Goal: Communication & Community: Answer question/provide support

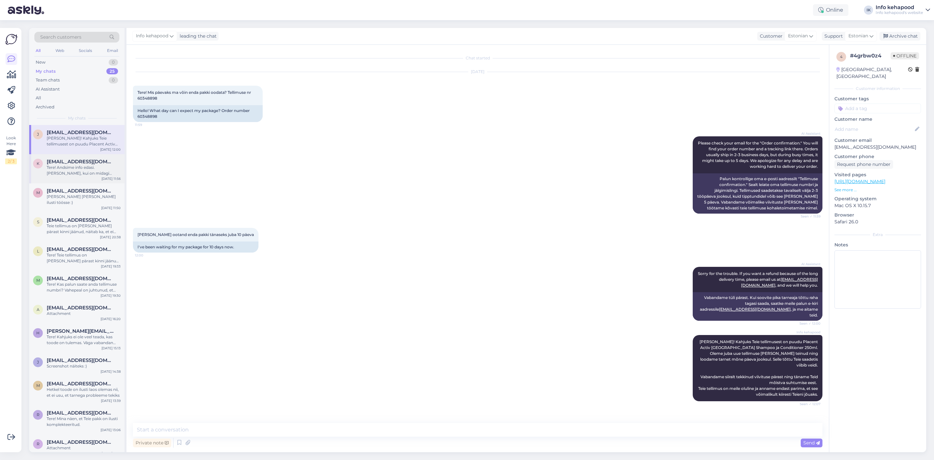
click at [57, 169] on div "Tere! Andsime info edasi. [PERSON_NAME], kui on midagi selgunud. :)" at bounding box center [84, 170] width 74 height 12
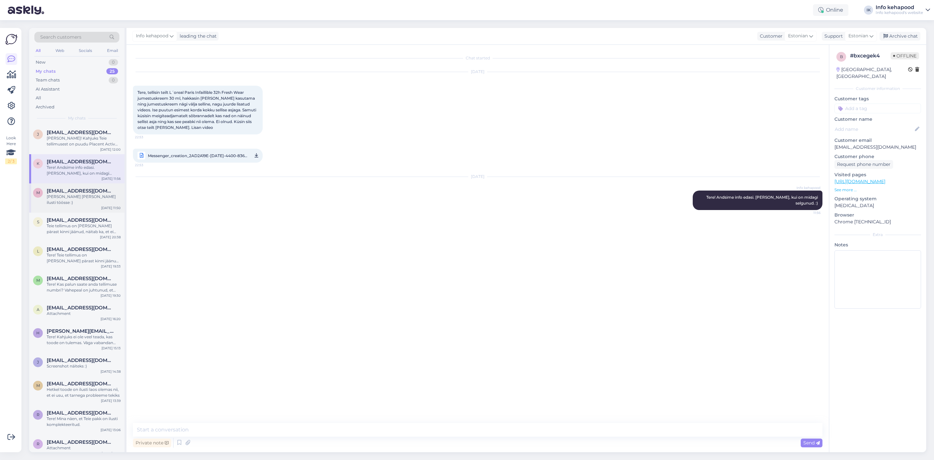
click at [56, 202] on div "m [EMAIL_ADDRESS][DOMAIN_NAME] [PERSON_NAME] [PERSON_NAME] ilusti töösse :) [DA…" at bounding box center [76, 197] width 95 height 29
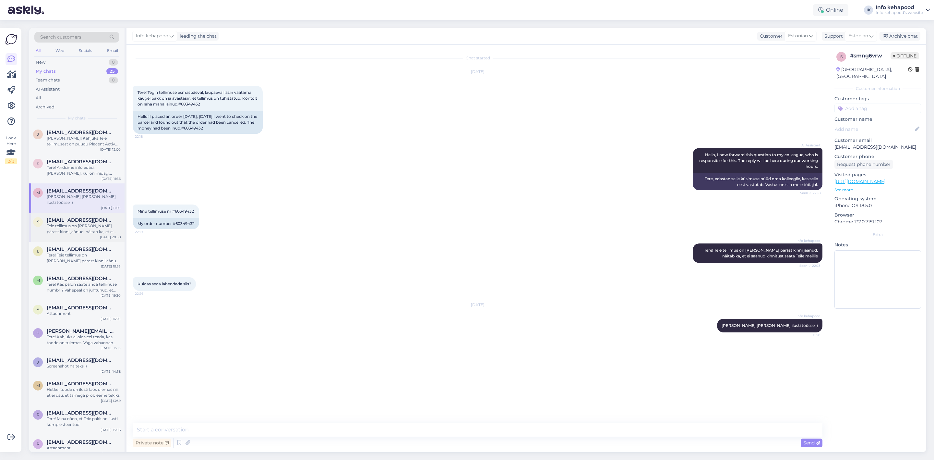
click at [67, 225] on div "Teie tellimus on [PERSON_NAME] pärast kinni jäänud, näitab ka, et ei saanud kin…" at bounding box center [84, 229] width 74 height 12
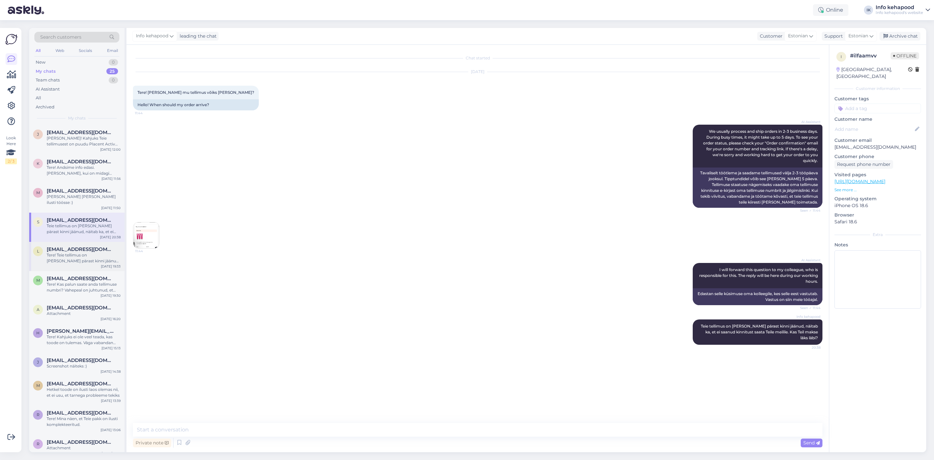
click at [78, 252] on div "Tere! Teie tellimus on [PERSON_NAME] pärast kinni jäänud, näitab ka, et ei saan…" at bounding box center [84, 258] width 74 height 12
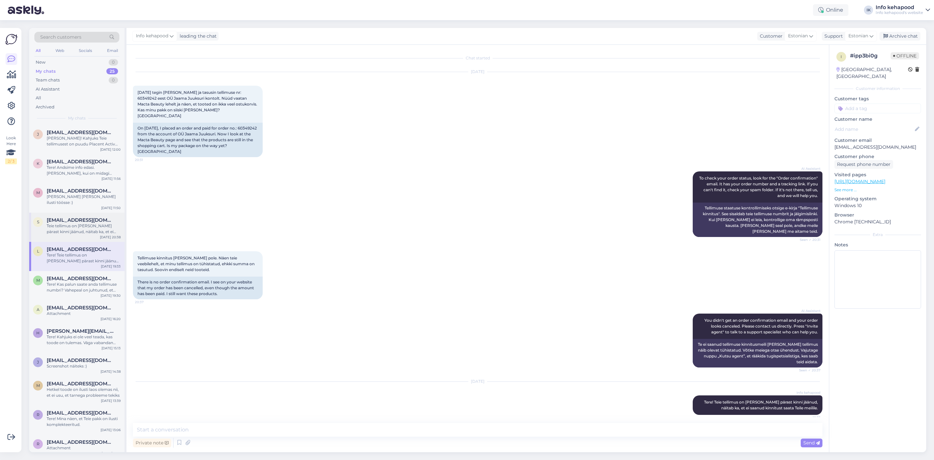
click at [73, 223] on div "Teie tellimus on [PERSON_NAME] pärast kinni jäänud, näitab ka, et ei saanud kin…" at bounding box center [84, 229] width 74 height 12
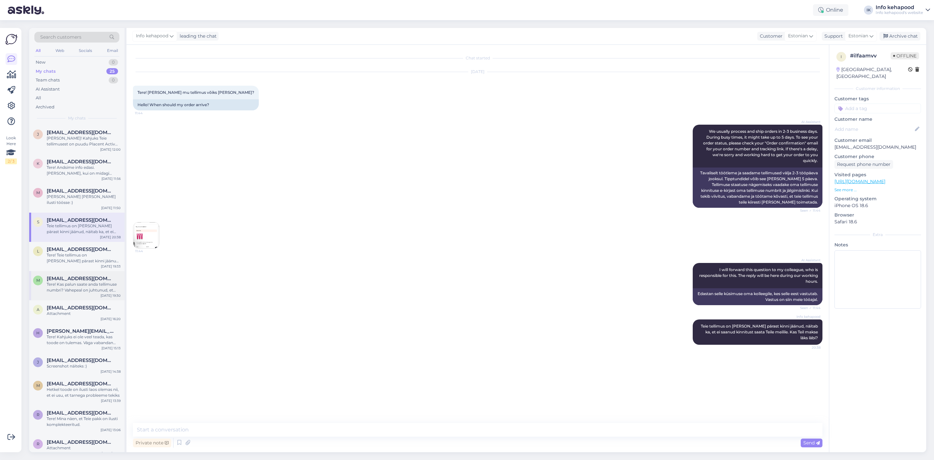
click at [83, 282] on div "Tere! Kas palun saate anda tellimuse numbri? Vahepeal on juhtunud, et tellimuse…" at bounding box center [84, 287] width 74 height 12
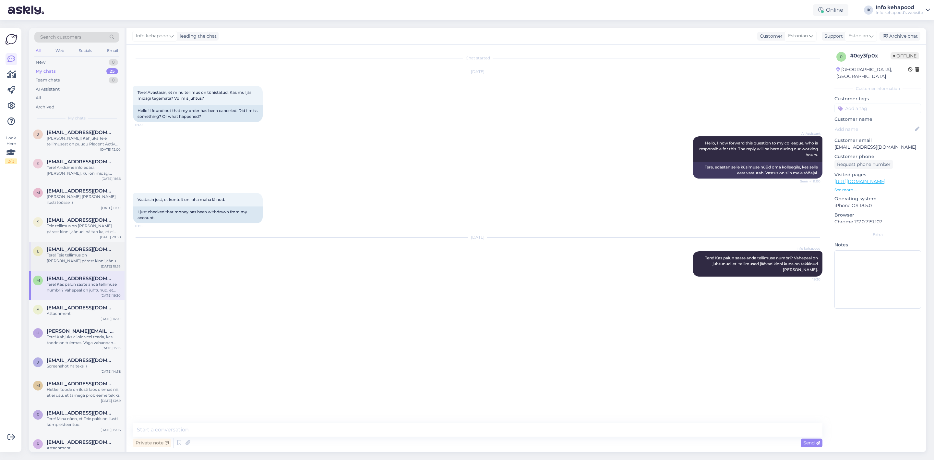
click at [75, 252] on div "Tere! Teie tellimus on [PERSON_NAME] pärast kinni jäänud, näitab ka, et ei saan…" at bounding box center [84, 258] width 74 height 12
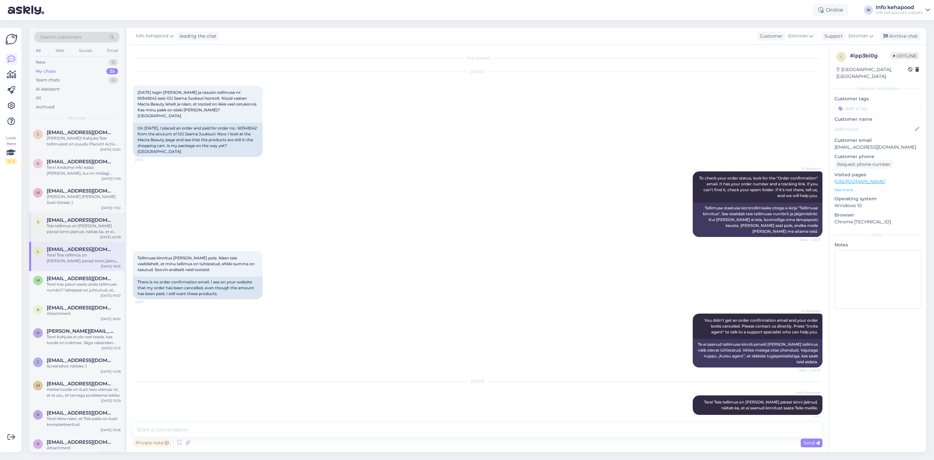
click at [74, 223] on div "Teie tellimus on [PERSON_NAME] pärast kinni jäänud, näitab ka, et ei saanud kin…" at bounding box center [84, 229] width 74 height 12
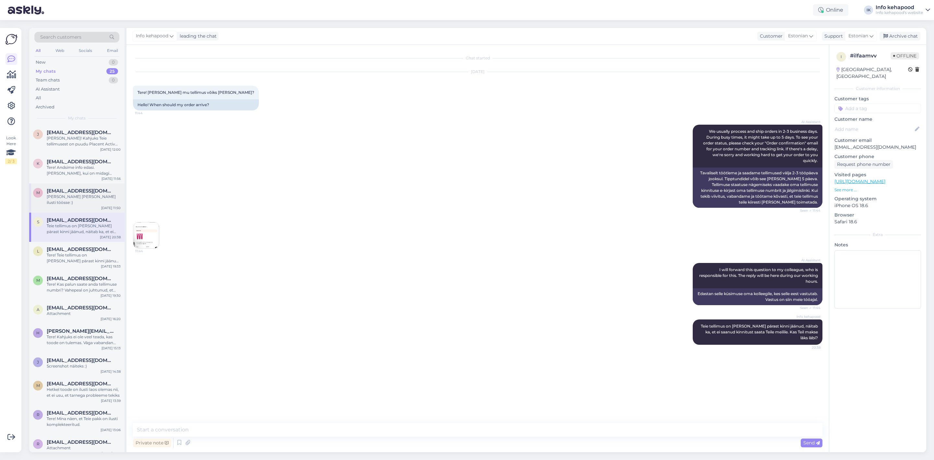
click at [72, 193] on span "[EMAIL_ADDRESS][DOMAIN_NAME]" at bounding box center [80, 191] width 67 height 6
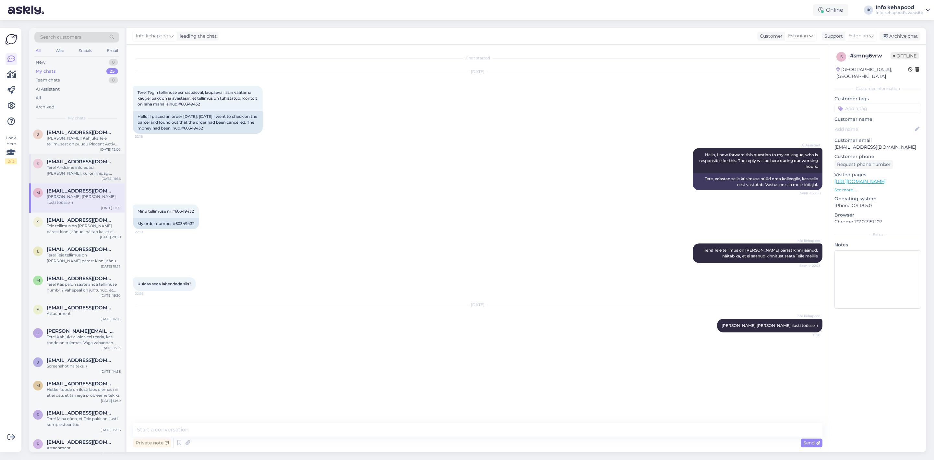
click at [67, 160] on span "[EMAIL_ADDRESS][DOMAIN_NAME]" at bounding box center [80, 162] width 67 height 6
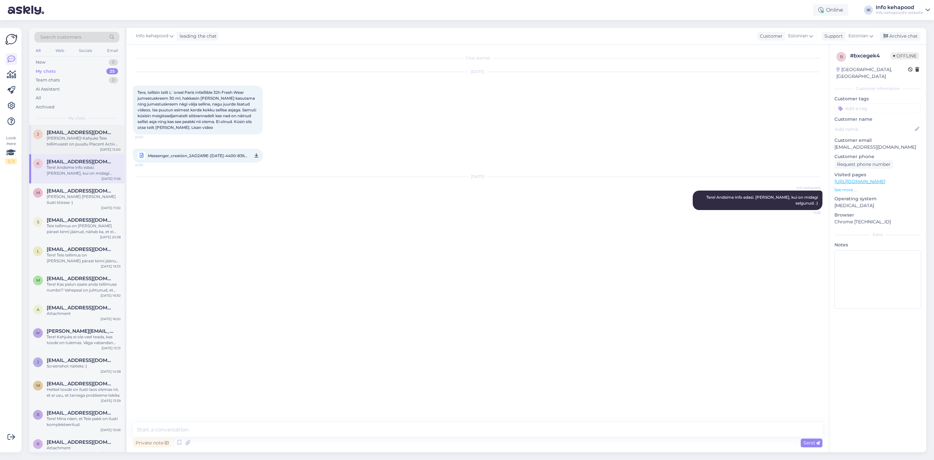
click at [70, 148] on div "j [EMAIL_ADDRESS][DOMAIN_NAME] [PERSON_NAME]! Kahjuks Teie tellimusest on puudu…" at bounding box center [76, 139] width 95 height 29
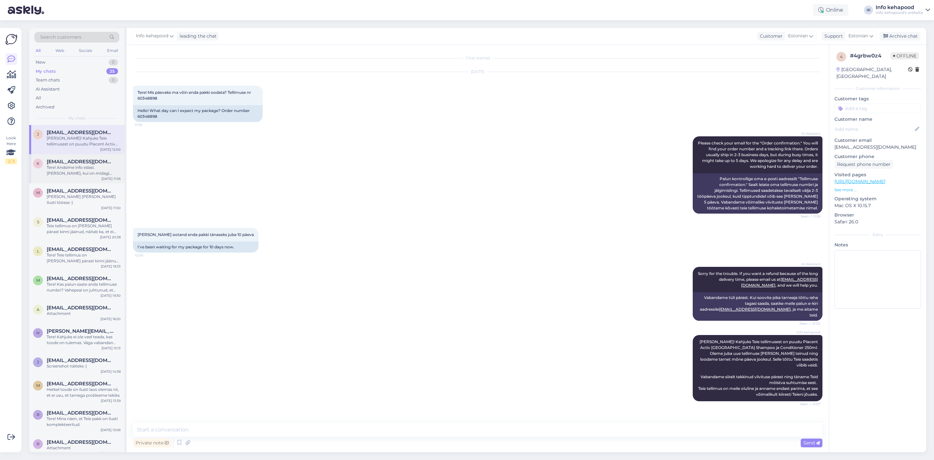
click at [70, 165] on div "Tere! Andsime info edasi. [PERSON_NAME], kui on midagi selgunud. :)" at bounding box center [84, 170] width 74 height 12
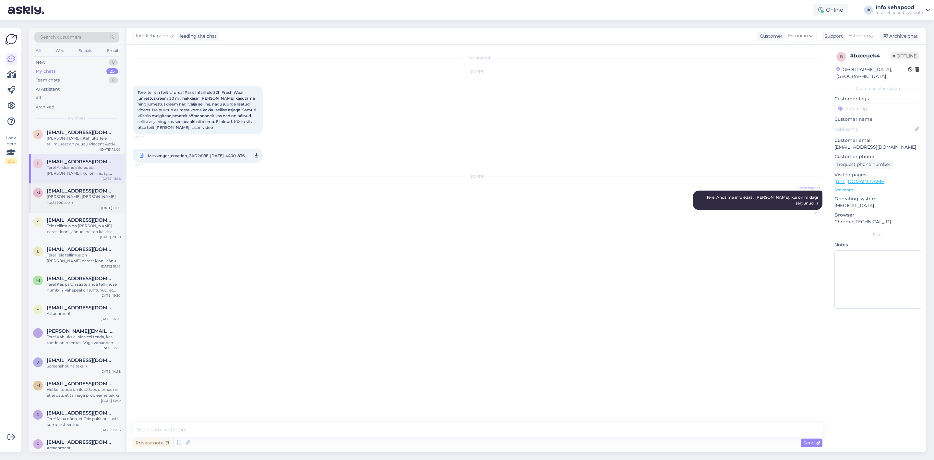
click at [82, 194] on div "[PERSON_NAME] [PERSON_NAME] ilusti töösse :)" at bounding box center [84, 200] width 74 height 12
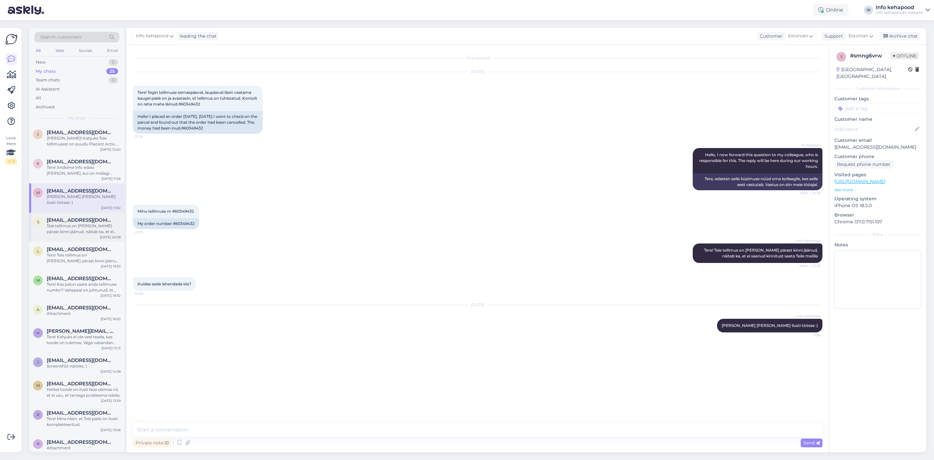
click at [82, 217] on span "[EMAIL_ADDRESS][DOMAIN_NAME]" at bounding box center [80, 220] width 67 height 6
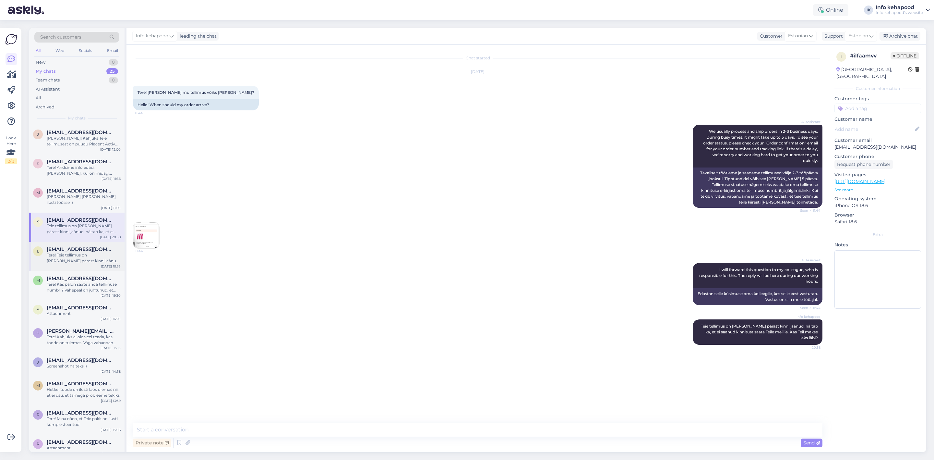
click at [78, 252] on div "Tere! Teie tellimus on [PERSON_NAME] pärast kinni jäänud, näitab ka, et ei saan…" at bounding box center [84, 258] width 74 height 12
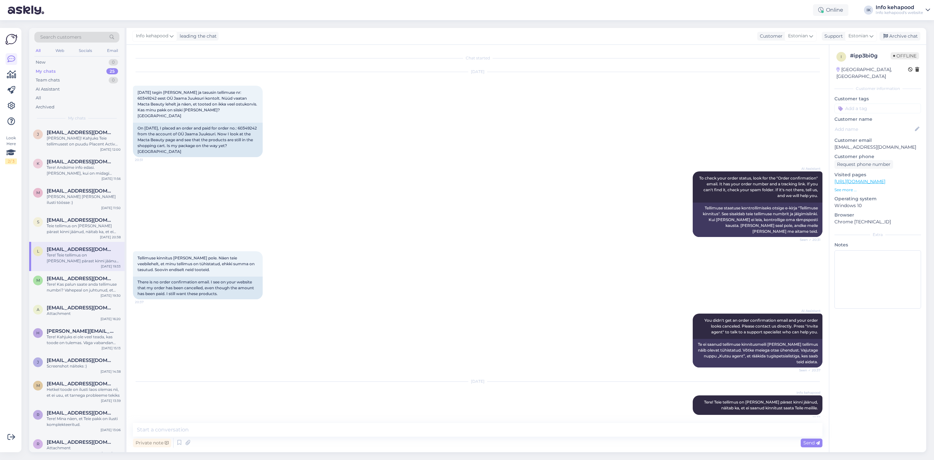
click at [71, 70] on div "My chats 25" at bounding box center [76, 71] width 85 height 9
click at [71, 65] on div "New 0" at bounding box center [76, 62] width 85 height 9
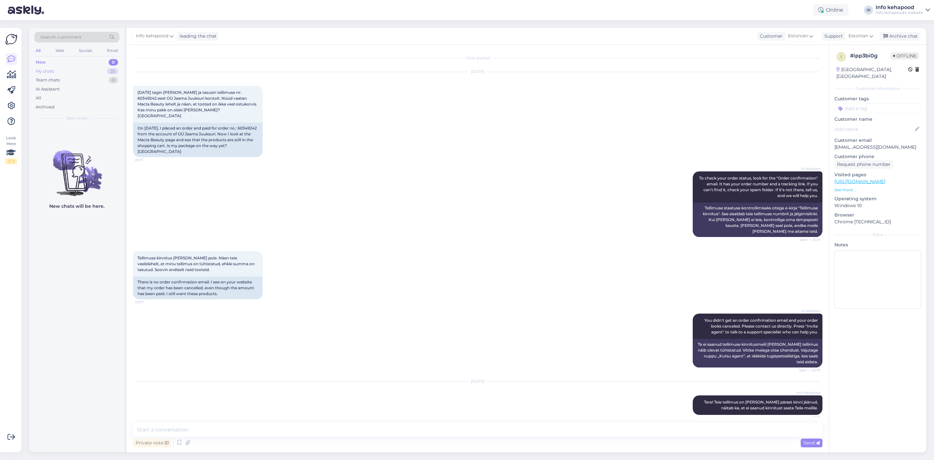
click at [72, 73] on div "My chats 25" at bounding box center [76, 71] width 85 height 9
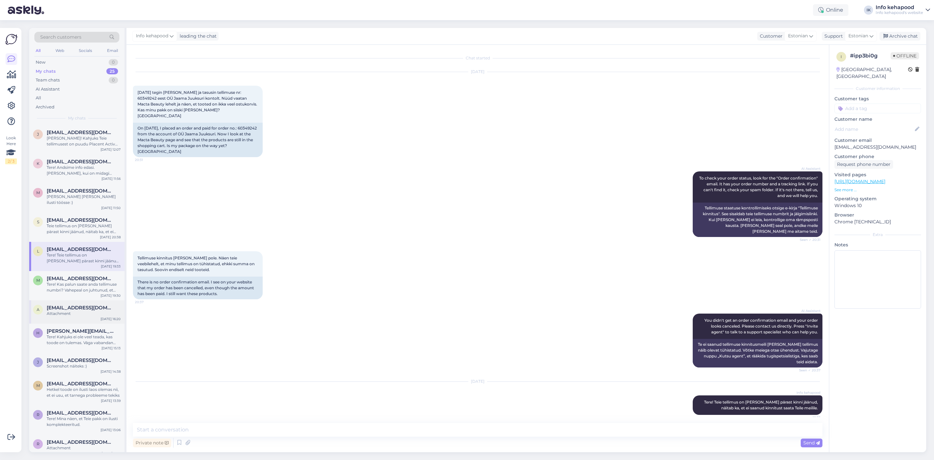
click at [55, 305] on span "[EMAIL_ADDRESS][DOMAIN_NAME]" at bounding box center [80, 308] width 67 height 6
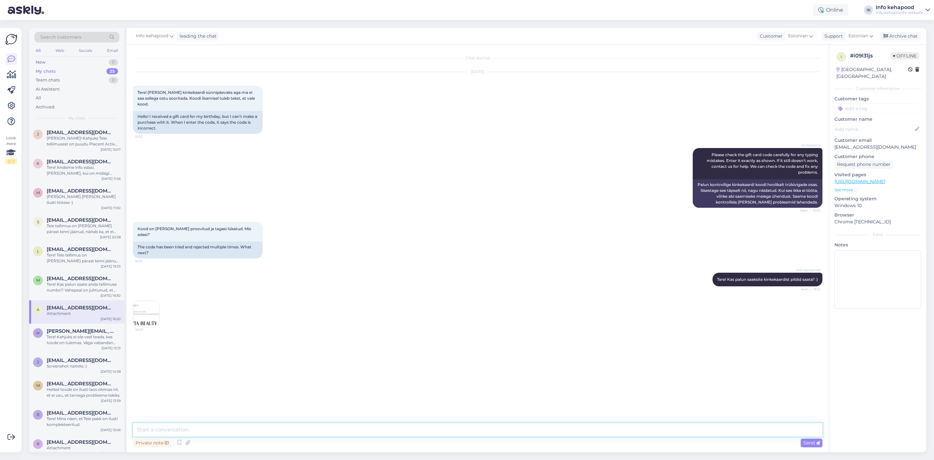
click at [199, 428] on textarea at bounding box center [478, 430] width 690 height 14
type textarea "Tere!"
type textarea "Palun proovige uuesti ja paljun andke mulle teada, kas nüüd töötab :)"
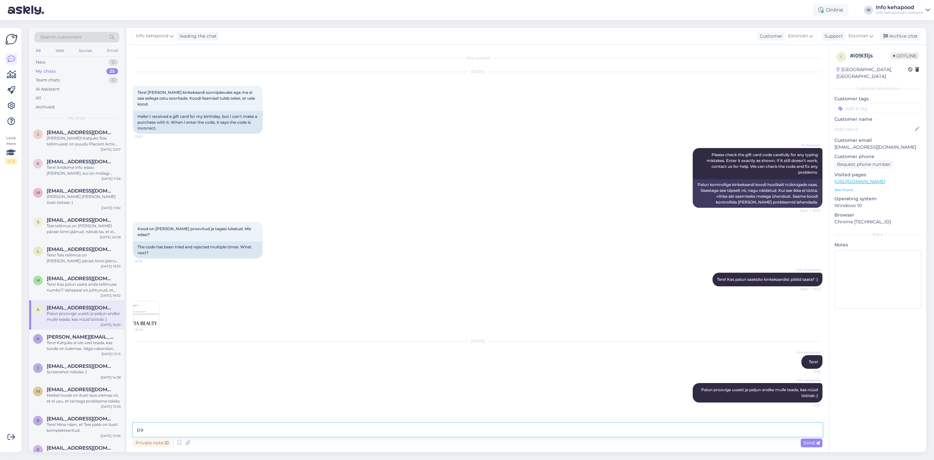
type textarea "p"
click at [682, 391] on icon at bounding box center [682, 393] width 4 height 4
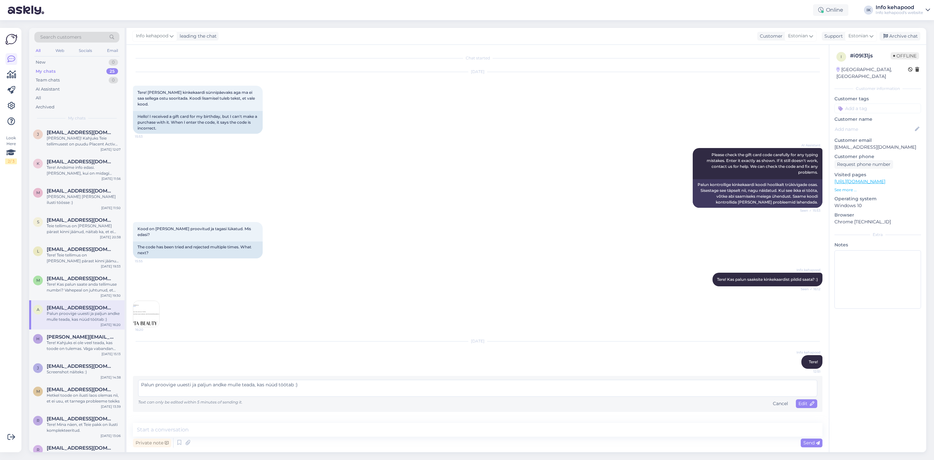
click at [206, 380] on textarea "Palun proovige uuesti ja paljun andke mulle teada, kas nüüd töötab :)" at bounding box center [477, 388] width 679 height 17
type textarea "Palun proovige uuesti [PERSON_NAME] andke [PERSON_NAME], kas nüüd töötab :)"
click at [813, 444] on span "Send" at bounding box center [812, 443] width 17 height 6
click at [808, 400] on span "Edit" at bounding box center [807, 403] width 16 height 6
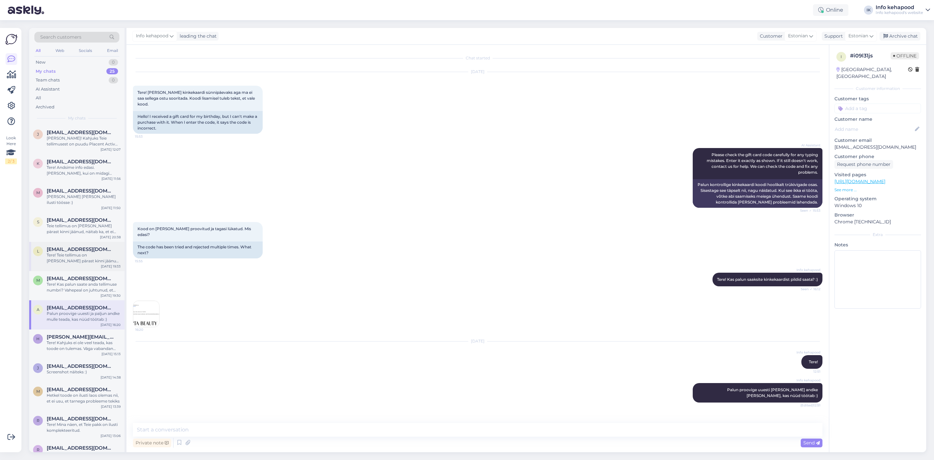
click at [66, 252] on div "Tere! Teie tellimus on [PERSON_NAME] pärast kinni jäänud, näitab ka, et ei saan…" at bounding box center [84, 258] width 74 height 12
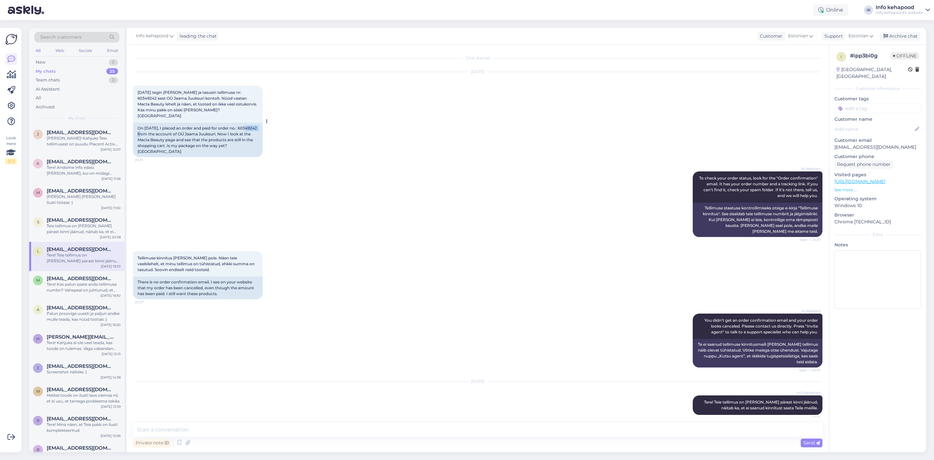
drag, startPoint x: 138, startPoint y: 127, endPoint x: 156, endPoint y: 128, distance: 18.2
click at [156, 128] on div "On [DATE], I placed an order and paid for order no.: 60349242 from the account …" at bounding box center [198, 140] width 130 height 34
copy div "60349242"
